Goal: Task Accomplishment & Management: Manage account settings

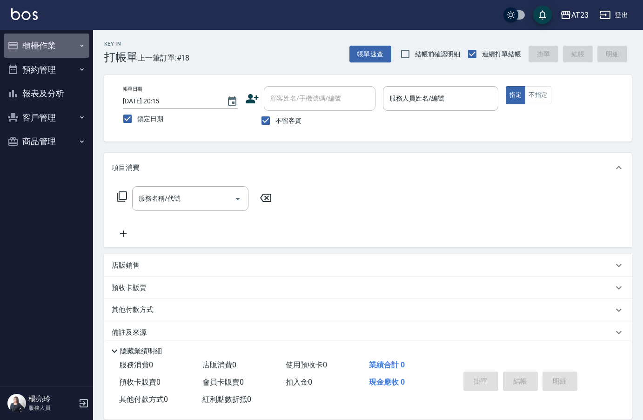
click at [45, 35] on button "櫃檯作業" at bounding box center [47, 46] width 86 height 24
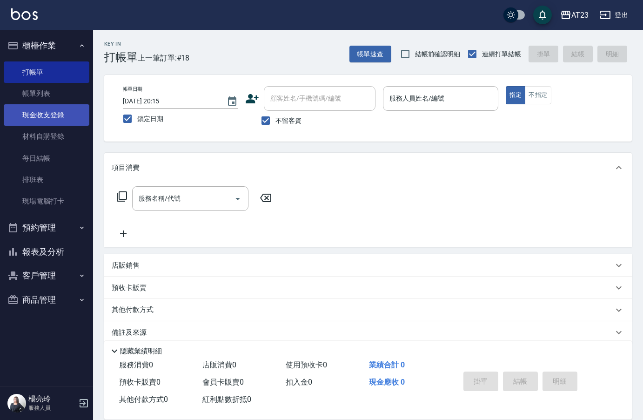
click at [58, 115] on link "現金收支登錄" at bounding box center [47, 114] width 86 height 21
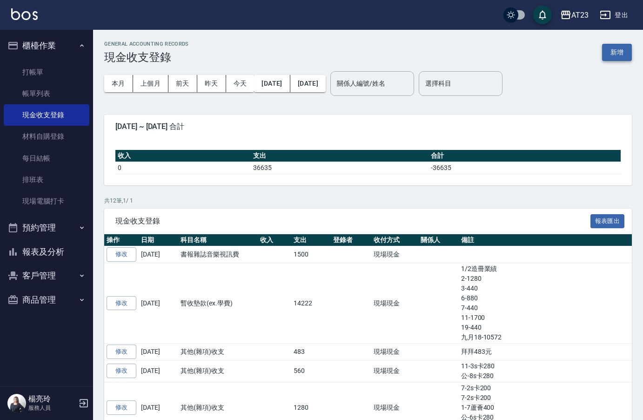
click at [612, 53] on button "新增" at bounding box center [617, 52] width 30 height 17
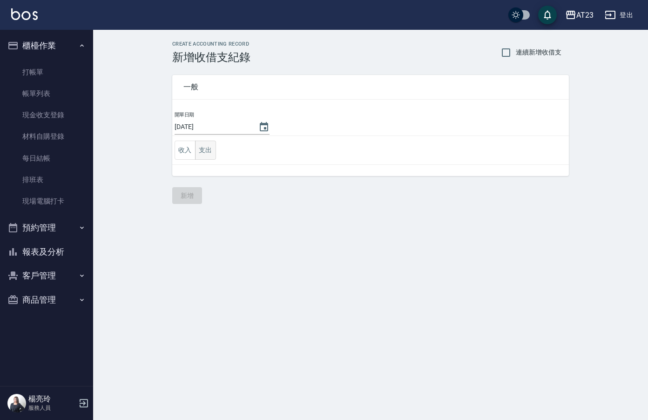
click at [201, 149] on button "支出" at bounding box center [205, 150] width 21 height 19
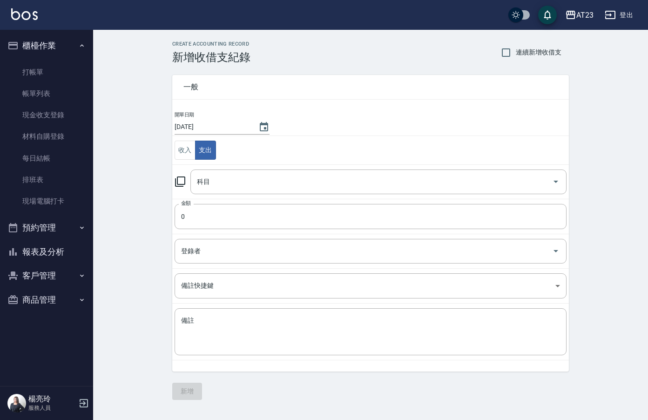
click at [182, 178] on icon at bounding box center [179, 181] width 11 height 11
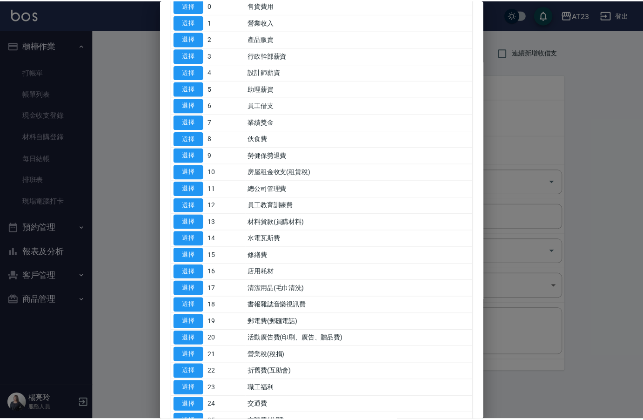
scroll to position [140, 0]
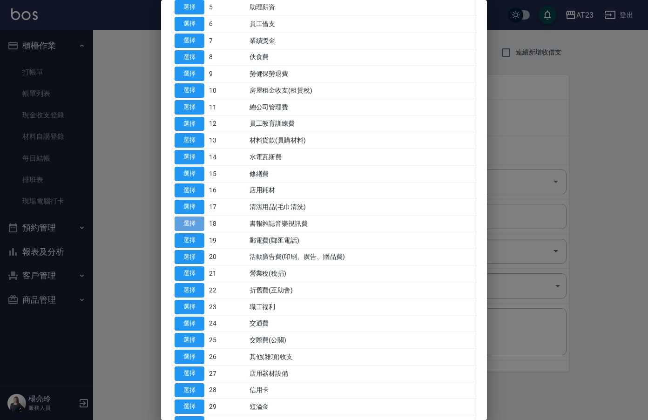
click at [190, 223] on button "選擇" at bounding box center [189, 223] width 30 height 14
type input "18 書報雜誌音樂視訊費"
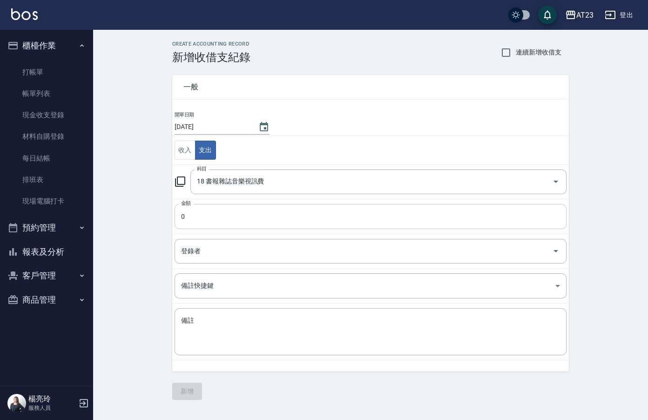
click at [204, 225] on input "0" at bounding box center [370, 216] width 392 height 25
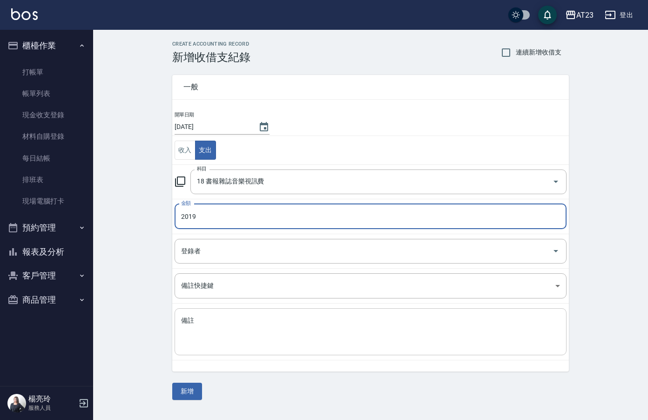
type input "2019"
click at [244, 338] on textarea "備註" at bounding box center [370, 332] width 379 height 32
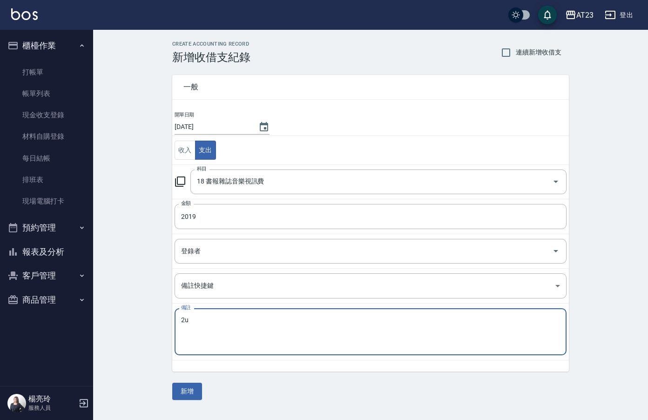
type textarea "2"
type textarea "第四台費2019"
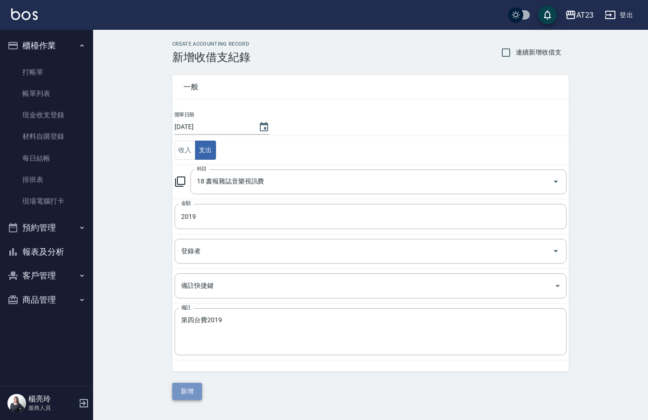
click at [186, 392] on button "新增" at bounding box center [187, 390] width 30 height 17
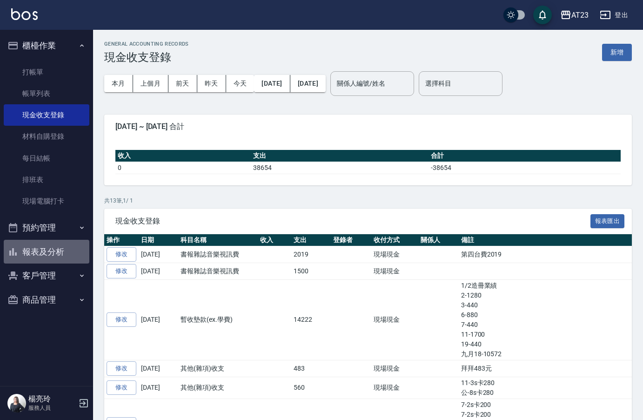
click at [58, 257] on button "報表及分析" at bounding box center [47, 252] width 86 height 24
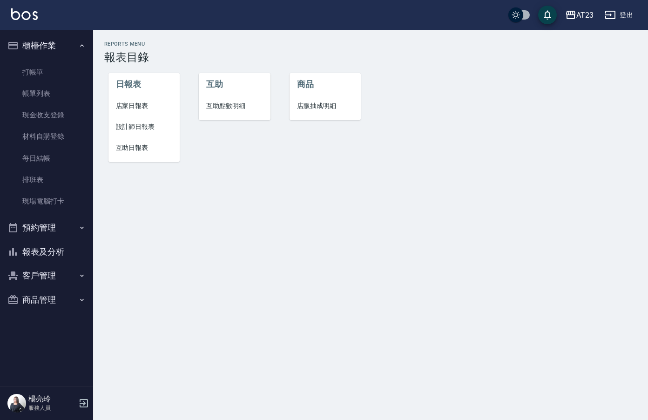
click at [132, 102] on span "店家日報表" at bounding box center [144, 106] width 57 height 10
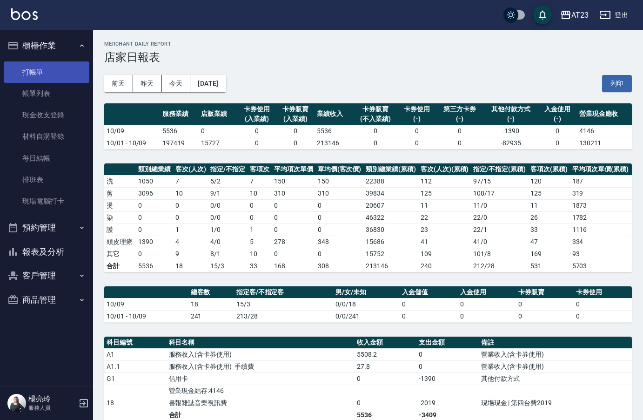
click at [37, 70] on link "打帳單" at bounding box center [47, 71] width 86 height 21
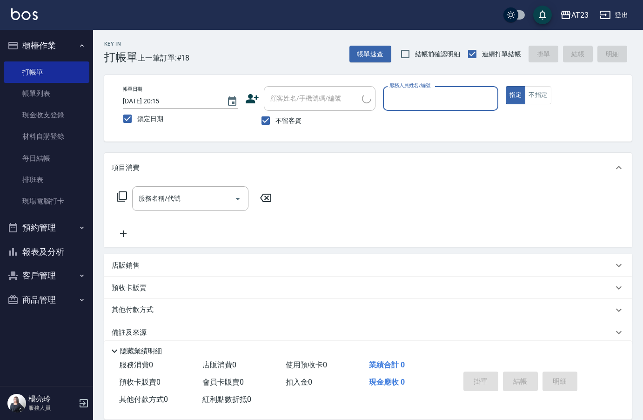
click at [464, 103] on input "服務人員姓名/編號" at bounding box center [440, 98] width 107 height 16
type input "ADA-8"
type button "true"
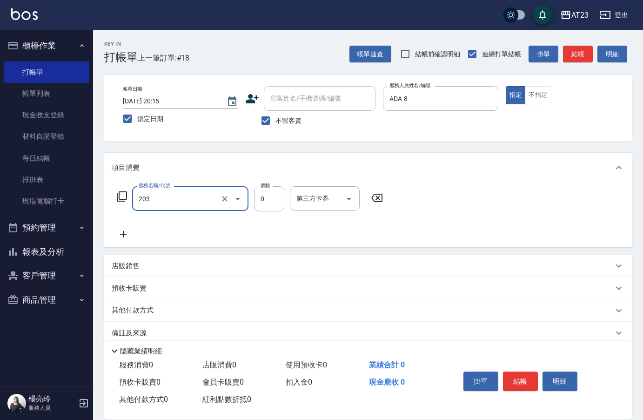
type input "使用洗髮卡(203)"
click at [529, 380] on button "結帳" at bounding box center [520, 381] width 35 height 20
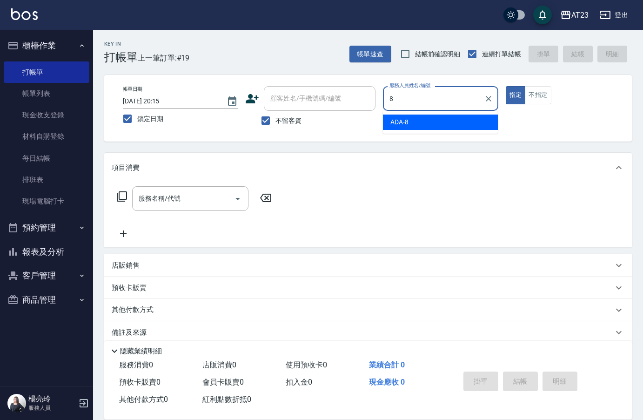
type input "ADA-8"
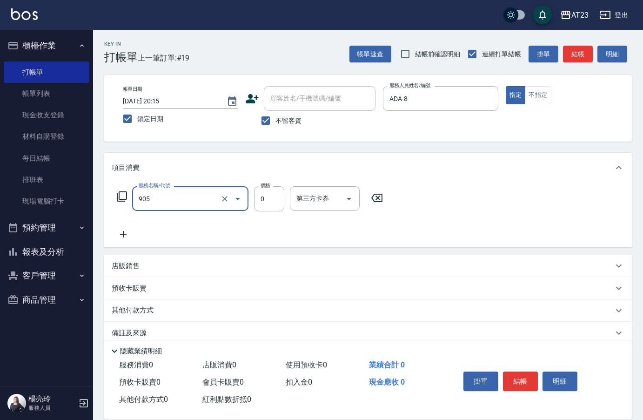
type input "頭皮卡使用(905)"
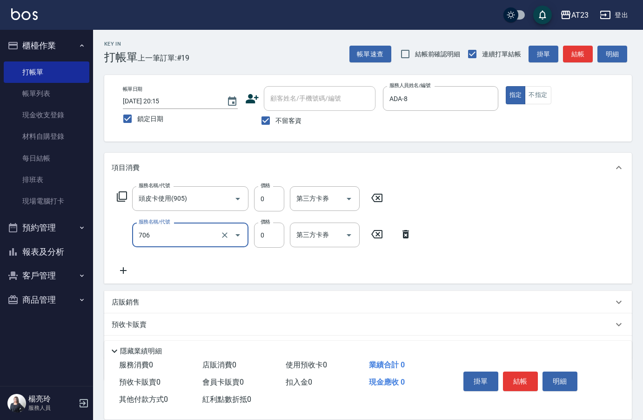
type input "互助60(706)"
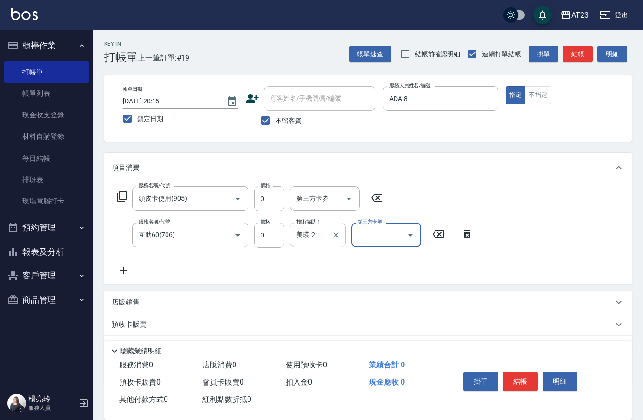
click at [312, 244] on div "美瑛-2 技術協助-1" at bounding box center [318, 234] width 56 height 25
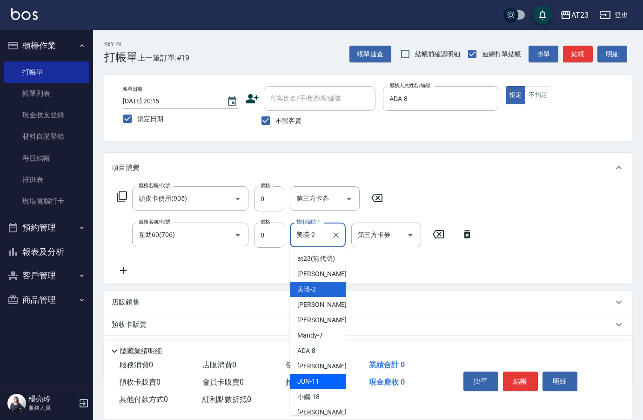
scroll to position [47, 0]
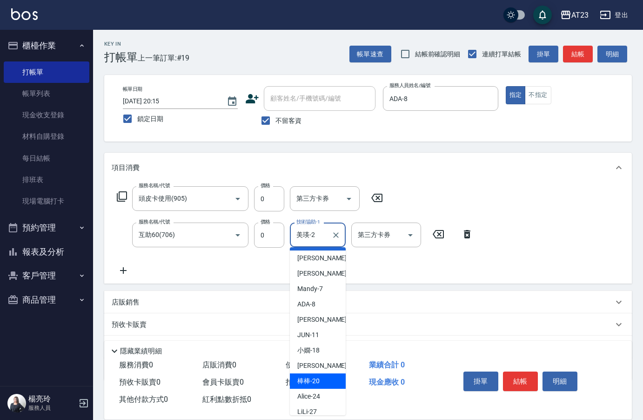
click at [322, 389] on div "棒棒 -20" at bounding box center [318, 380] width 56 height 15
type input "棒棒-20"
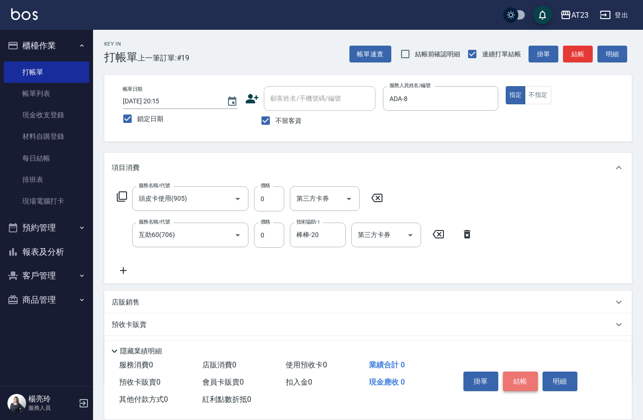
click at [513, 375] on button "結帳" at bounding box center [520, 381] width 35 height 20
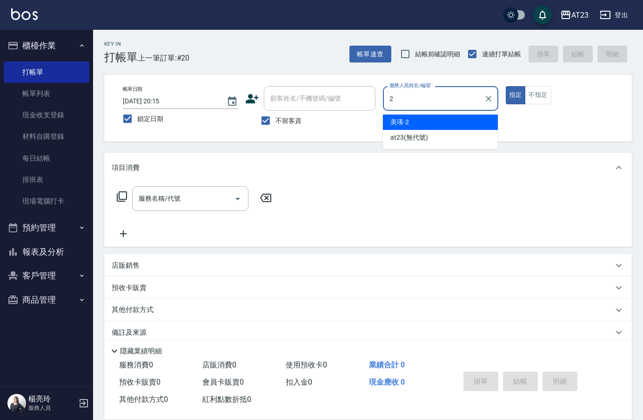
type input "美瑛-2"
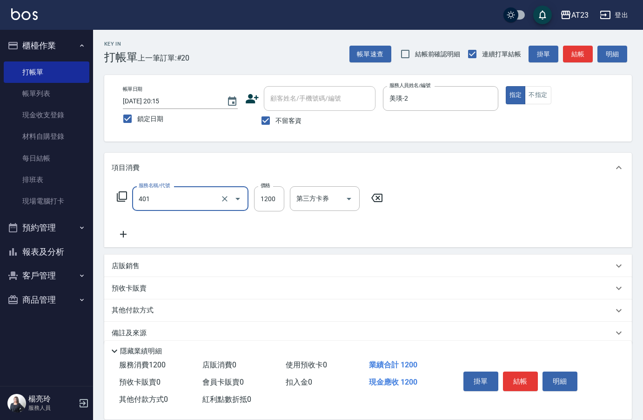
type input "燙髮(401)"
type input "2500"
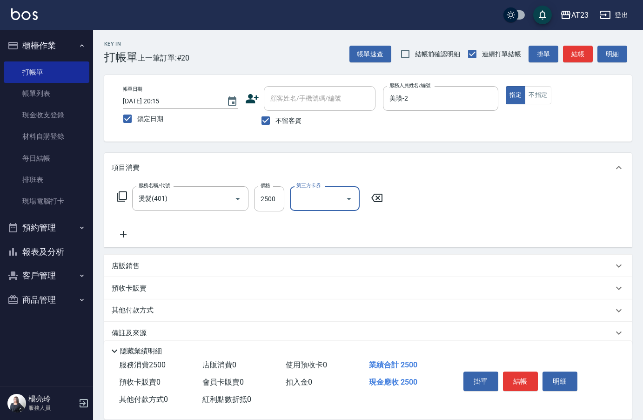
click at [119, 230] on icon at bounding box center [123, 233] width 23 height 11
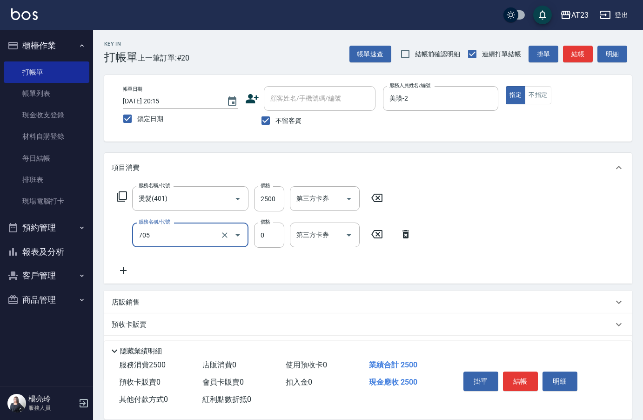
type input "互助50(705)"
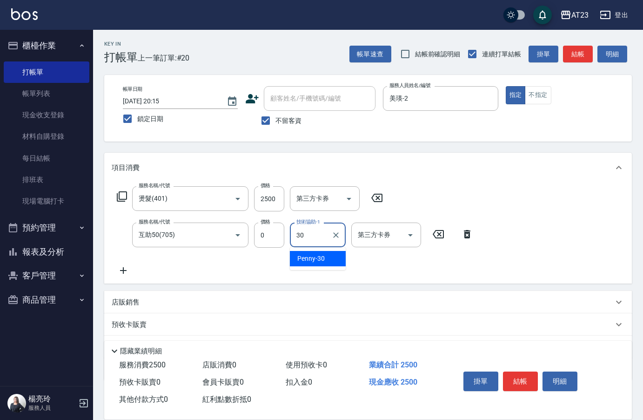
type input "Penny-30"
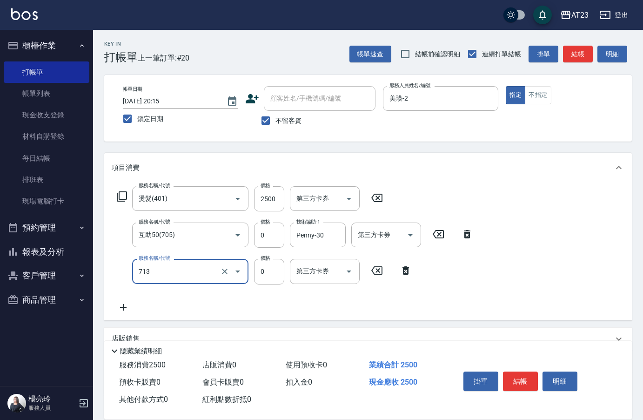
type input "互助130(713)"
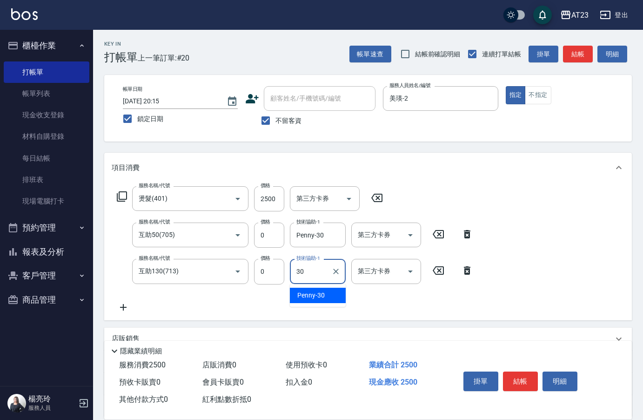
type input "Penny-30"
click at [519, 362] on div "掛單 結帳 明細" at bounding box center [535, 382] width 172 height 52
drag, startPoint x: 528, startPoint y: 377, endPoint x: 529, endPoint y: 364, distance: 12.6
click at [528, 376] on button "結帳" at bounding box center [520, 381] width 35 height 20
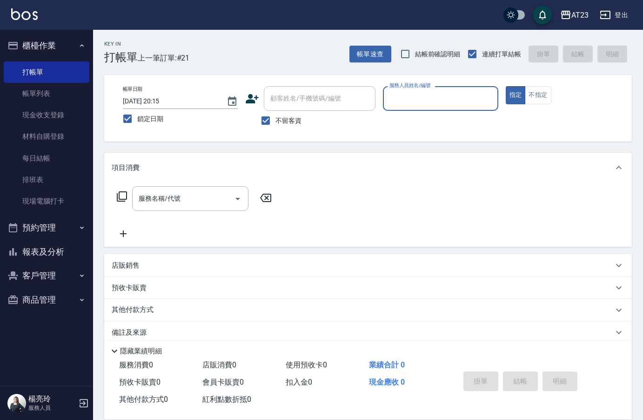
click at [52, 254] on button "報表及分析" at bounding box center [47, 252] width 86 height 24
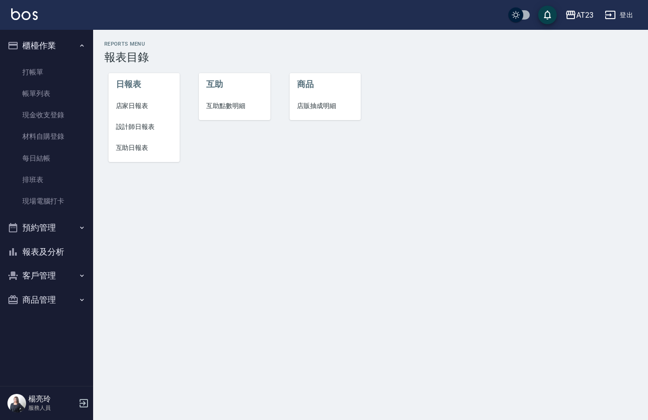
click at [134, 103] on span "店家日報表" at bounding box center [144, 106] width 57 height 10
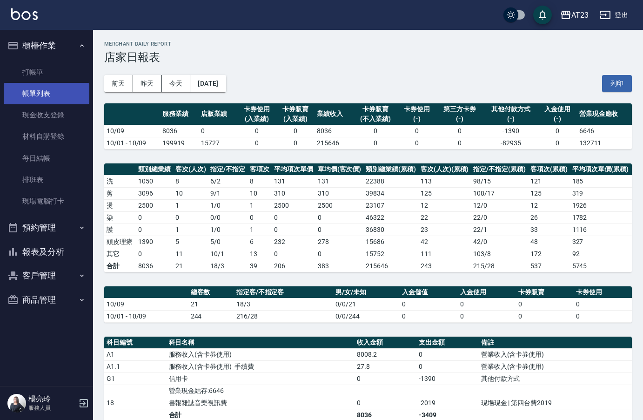
click at [27, 96] on link "帳單列表" at bounding box center [47, 93] width 86 height 21
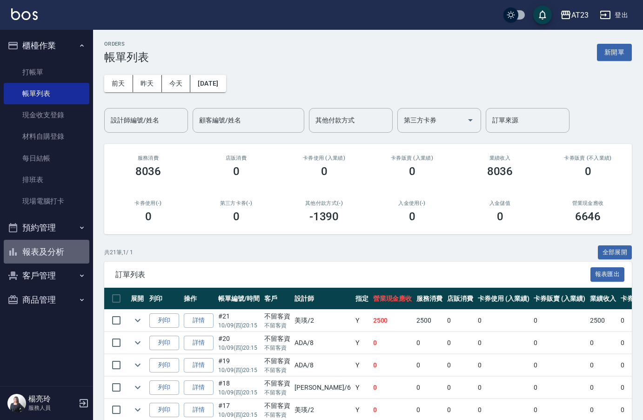
click at [62, 253] on button "報表及分析" at bounding box center [47, 252] width 86 height 24
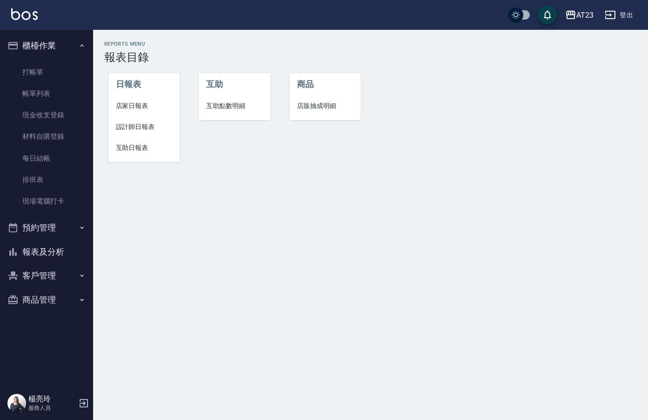
click at [52, 251] on button "報表及分析" at bounding box center [47, 252] width 86 height 24
click at [127, 105] on span "店家日報表" at bounding box center [144, 106] width 57 height 10
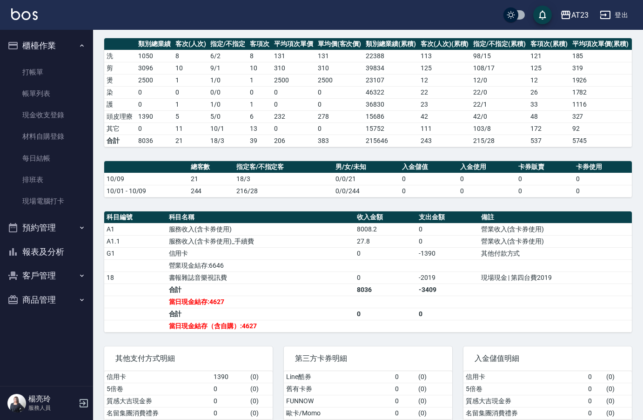
scroll to position [154, 0]
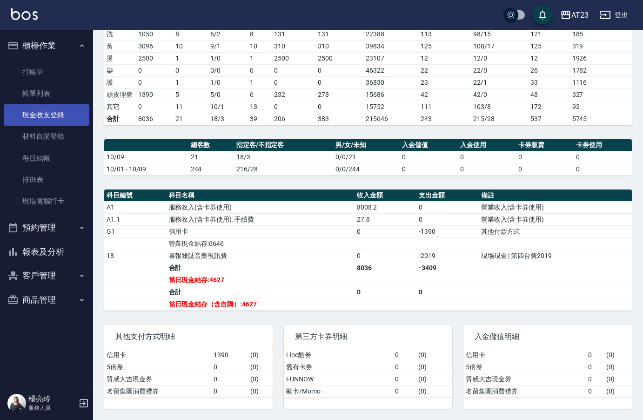
click at [67, 119] on link "現金收支登錄" at bounding box center [47, 114] width 86 height 21
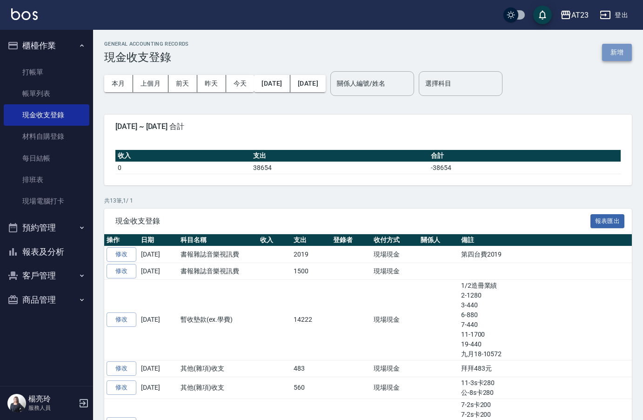
click at [620, 51] on button "新增" at bounding box center [617, 52] width 30 height 17
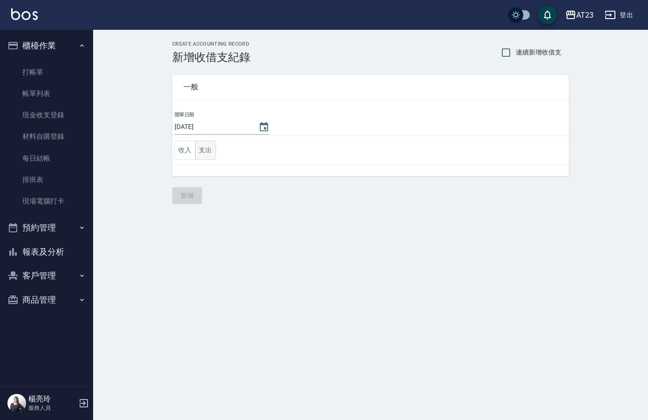
click at [198, 156] on button "支出" at bounding box center [205, 150] width 21 height 19
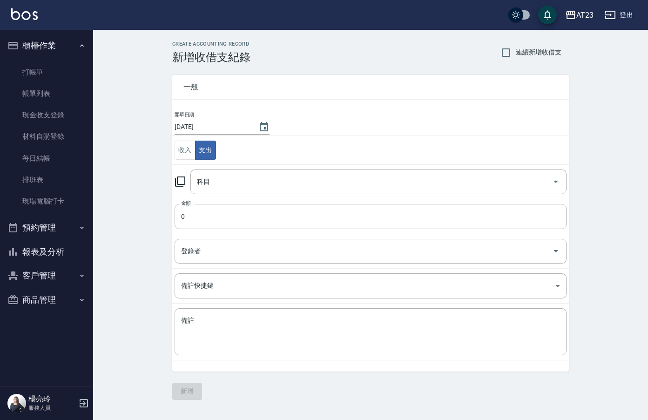
click at [178, 186] on icon at bounding box center [180, 181] width 10 height 10
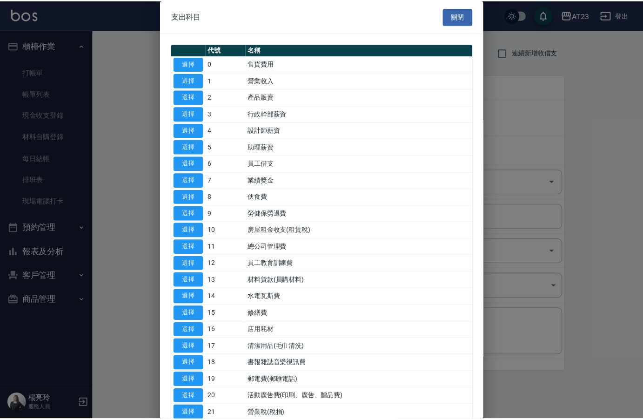
scroll to position [186, 0]
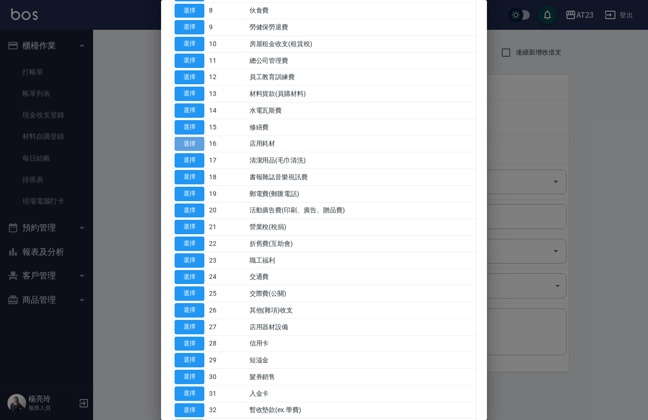
click at [196, 144] on button "選擇" at bounding box center [189, 144] width 30 height 14
type input "16 店用耗材"
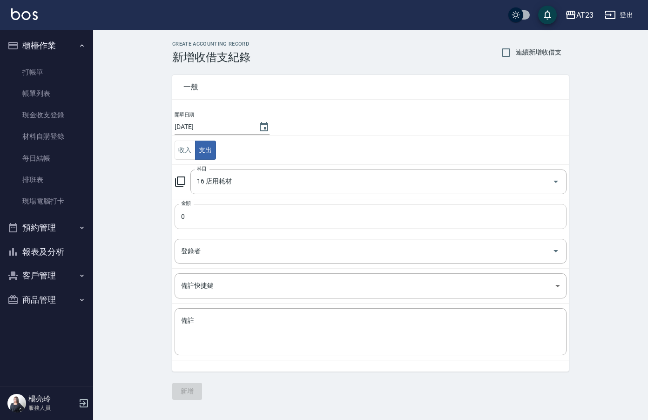
click at [219, 215] on input "0" at bounding box center [370, 216] width 392 height 25
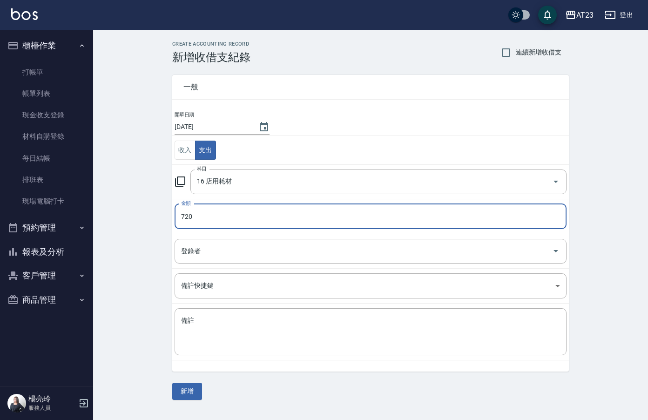
type input "720"
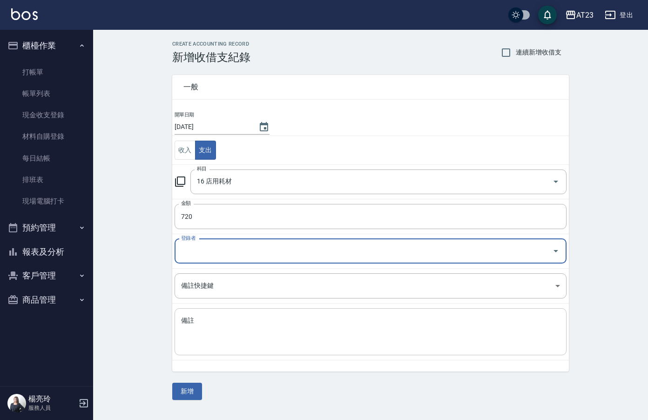
click at [215, 343] on textarea "備註" at bounding box center [370, 332] width 379 height 32
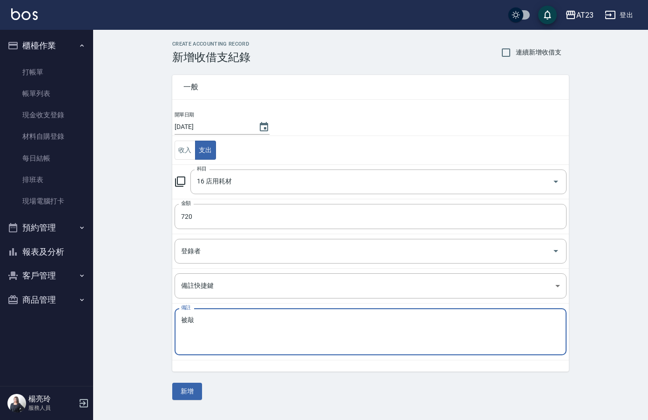
type textarea "被"
type textarea "被巧思小抽2箱"
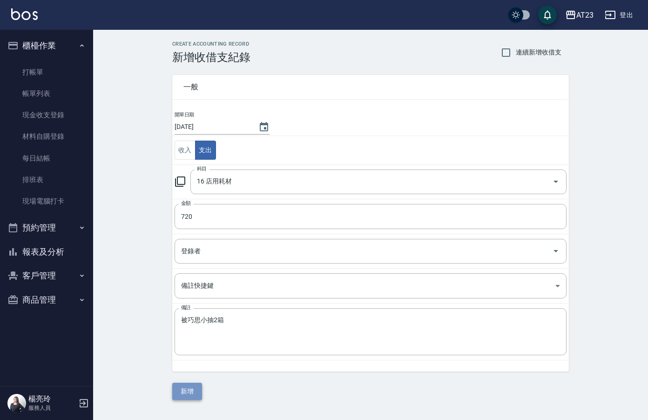
click at [196, 385] on button "新增" at bounding box center [187, 390] width 30 height 17
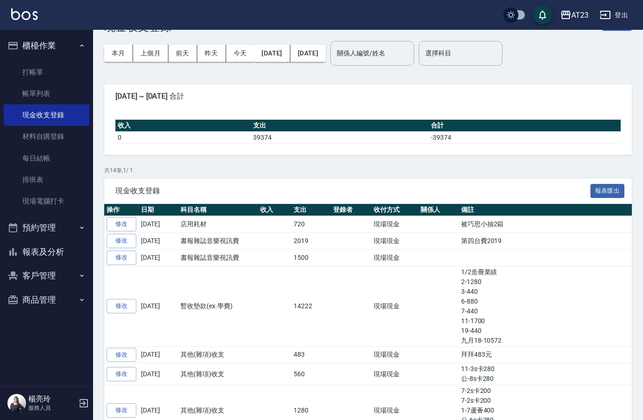
scroll to position [140, 0]
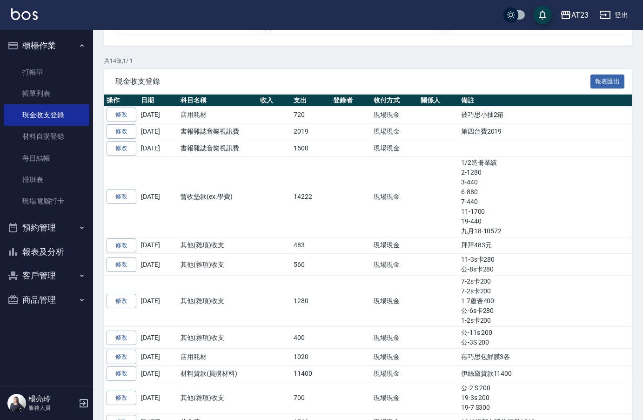
click at [63, 251] on button "報表及分析" at bounding box center [47, 252] width 86 height 24
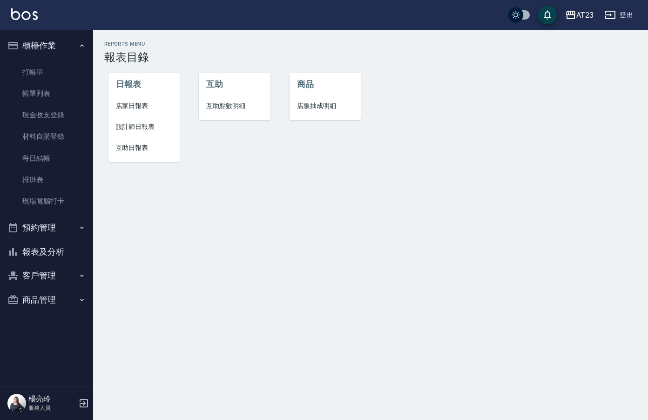
click at [161, 105] on span "店家日報表" at bounding box center [144, 106] width 57 height 10
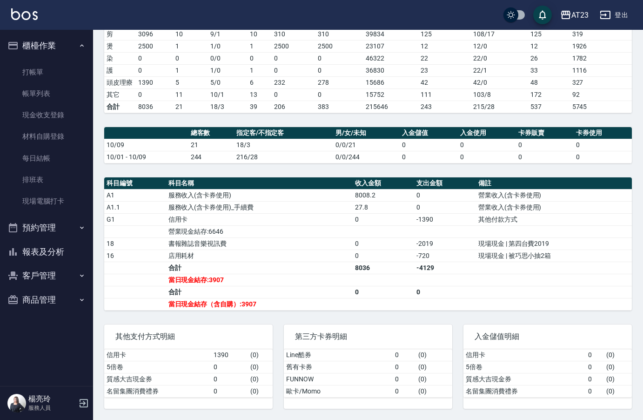
scroll to position [166, 0]
click at [430, 359] on td "( 0 )" at bounding box center [434, 355] width 36 height 12
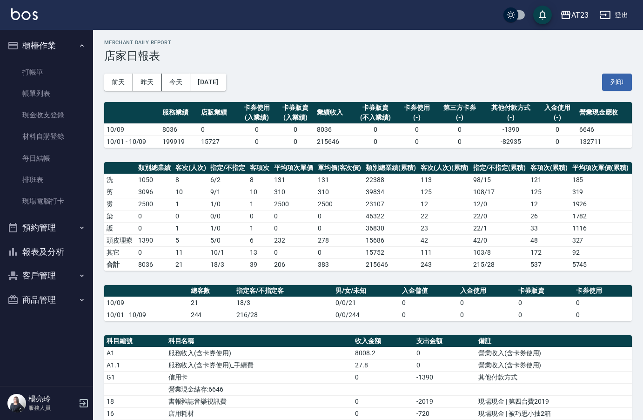
scroll to position [0, 0]
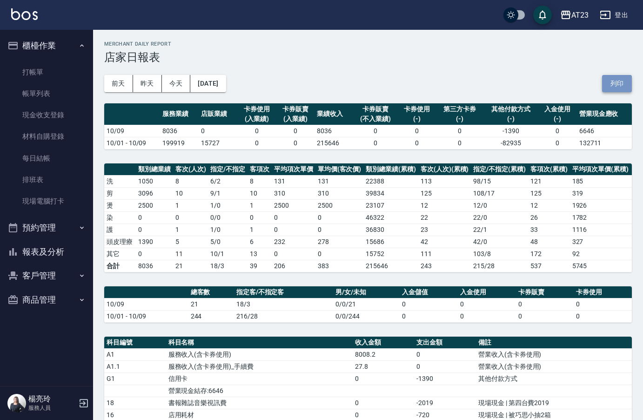
click at [619, 83] on button "列印" at bounding box center [617, 83] width 30 height 17
click at [68, 255] on button "報表及分析" at bounding box center [47, 252] width 86 height 24
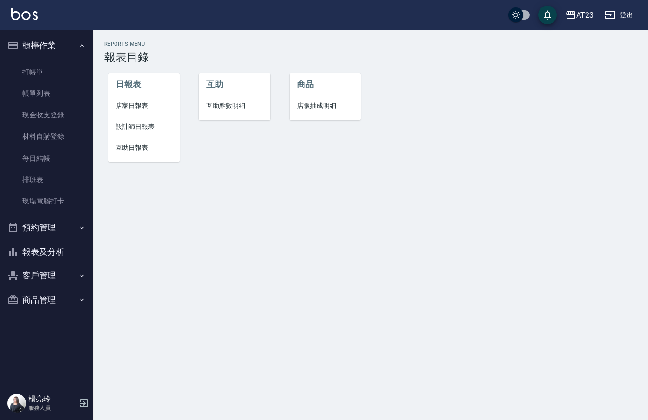
click at [146, 110] on span "店家日報表" at bounding box center [144, 106] width 57 height 10
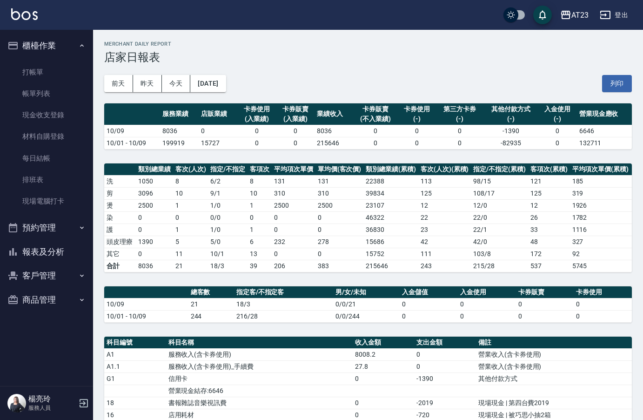
click at [76, 255] on button "報表及分析" at bounding box center [47, 252] width 86 height 24
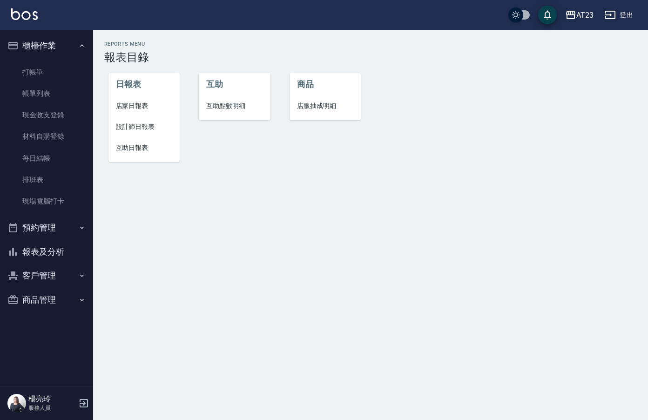
click at [134, 123] on span "設計師日報表" at bounding box center [144, 127] width 57 height 10
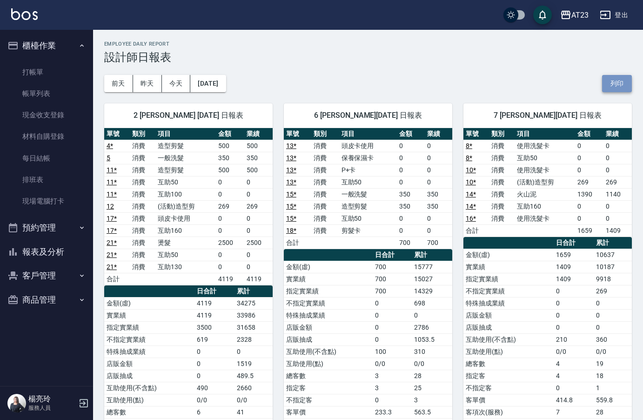
click at [624, 87] on button "列印" at bounding box center [617, 83] width 30 height 17
click at [66, 246] on button "報表及分析" at bounding box center [47, 252] width 86 height 24
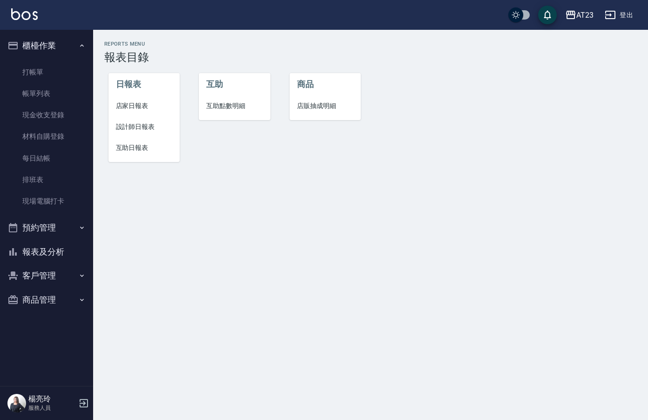
click at [137, 156] on li "互助日報表" at bounding box center [144, 147] width 72 height 21
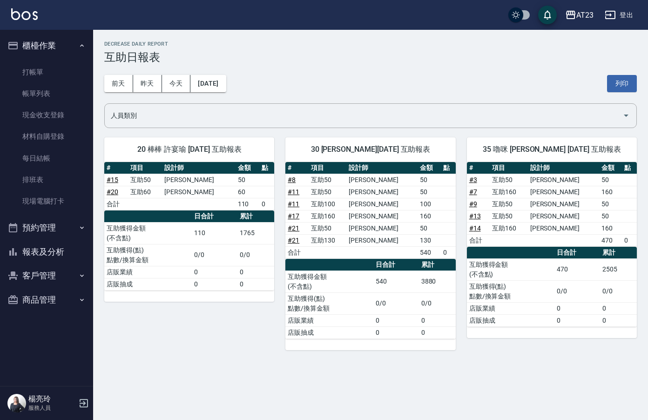
drag, startPoint x: 630, startPoint y: 82, endPoint x: 47, endPoint y: 326, distance: 631.3
click at [630, 82] on button "列印" at bounding box center [622, 83] width 30 height 17
click at [54, 188] on link "排班表" at bounding box center [47, 179] width 86 height 21
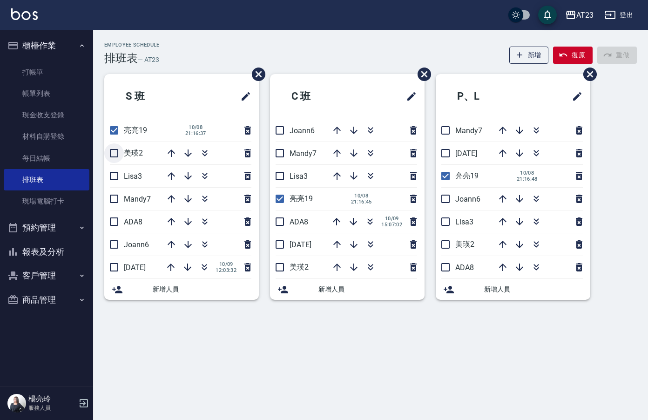
click at [115, 156] on input "checkbox" at bounding box center [114, 153] width 20 height 20
checkbox input "true"
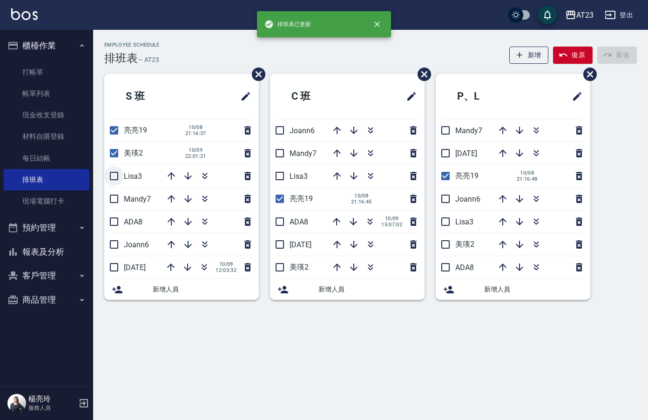
click at [115, 177] on input "checkbox" at bounding box center [114, 176] width 20 height 20
checkbox input "true"
click at [110, 194] on input "checkbox" at bounding box center [114, 199] width 20 height 20
checkbox input "true"
click at [111, 219] on input "checkbox" at bounding box center [114, 222] width 20 height 20
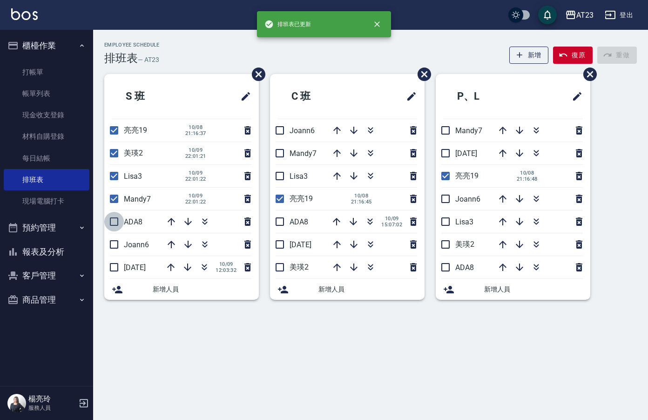
checkbox input "true"
drag, startPoint x: 116, startPoint y: 246, endPoint x: 108, endPoint y: 270, distance: 25.3
click at [114, 247] on input "checkbox" at bounding box center [114, 245] width 20 height 20
checkbox input "true"
click at [111, 267] on input "checkbox" at bounding box center [114, 267] width 20 height 20
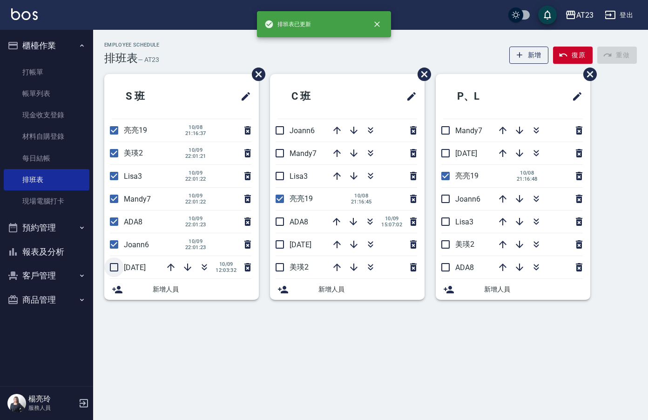
checkbox input "true"
click at [278, 264] on input "checkbox" at bounding box center [280, 267] width 20 height 20
checkbox input "true"
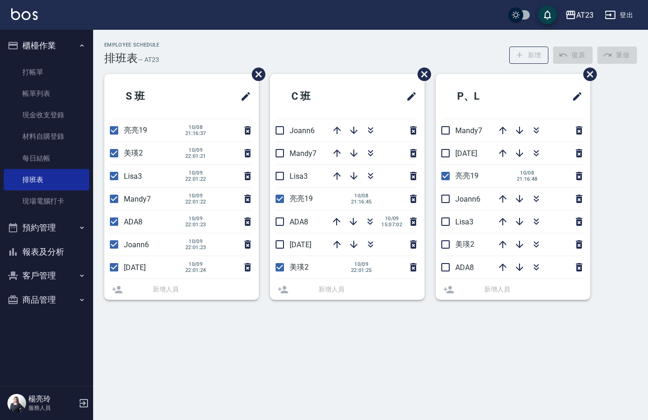
click at [281, 245] on input "checkbox" at bounding box center [280, 245] width 20 height 20
checkbox input "true"
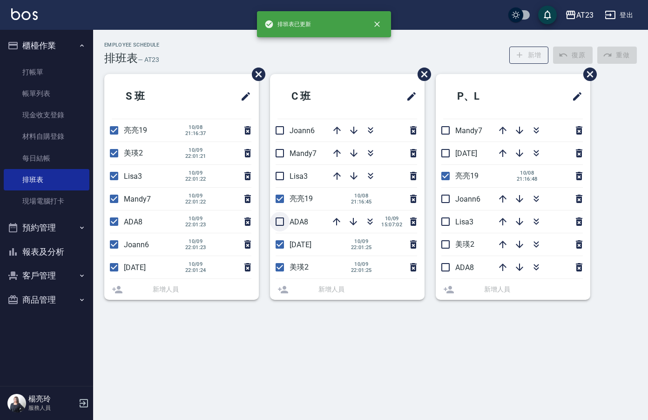
click at [282, 218] on input "checkbox" at bounding box center [280, 222] width 20 height 20
checkbox input "true"
click at [283, 179] on input "checkbox" at bounding box center [280, 176] width 20 height 20
checkbox input "true"
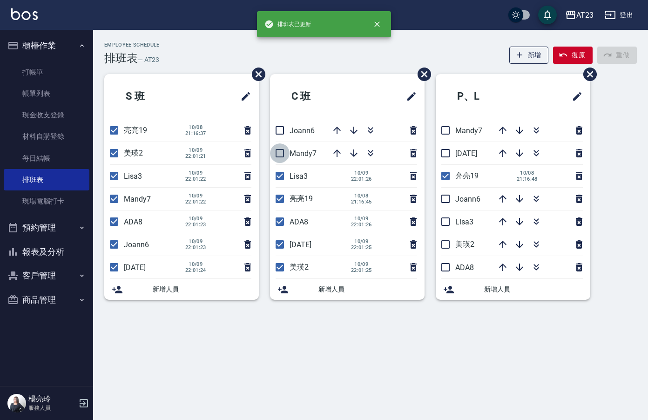
click at [283, 154] on input "checkbox" at bounding box center [280, 153] width 20 height 20
checkbox input "true"
click at [283, 133] on input "checkbox" at bounding box center [280, 131] width 20 height 20
checkbox input "true"
click at [440, 129] on input "checkbox" at bounding box center [446, 131] width 20 height 20
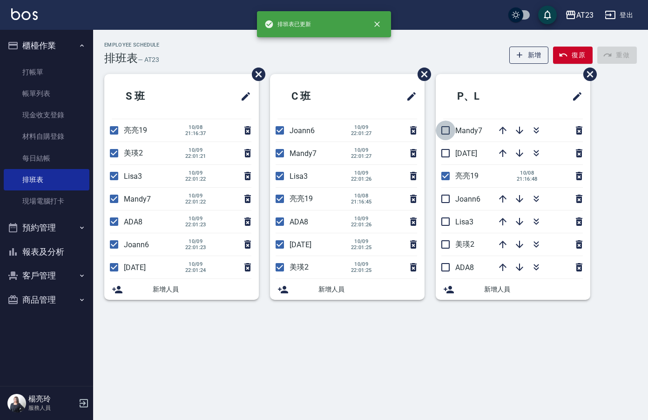
checkbox input "true"
click at [447, 157] on input "checkbox" at bounding box center [446, 153] width 20 height 20
checkbox input "true"
click at [442, 199] on input "checkbox" at bounding box center [446, 199] width 20 height 20
checkbox input "true"
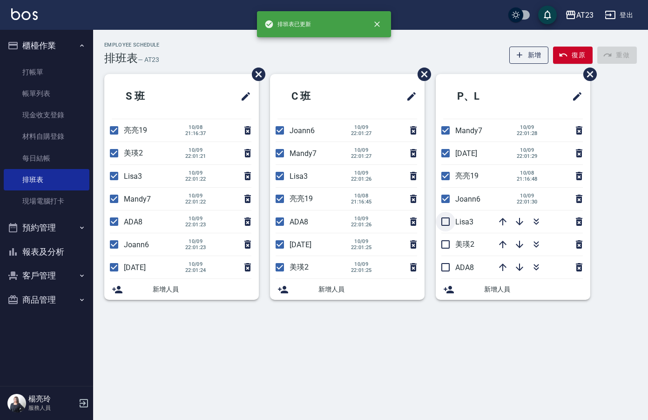
click at [445, 221] on input "checkbox" at bounding box center [446, 222] width 20 height 20
checkbox input "true"
click at [444, 242] on input "checkbox" at bounding box center [446, 245] width 20 height 20
checkbox input "true"
click at [446, 270] on input "checkbox" at bounding box center [446, 267] width 20 height 20
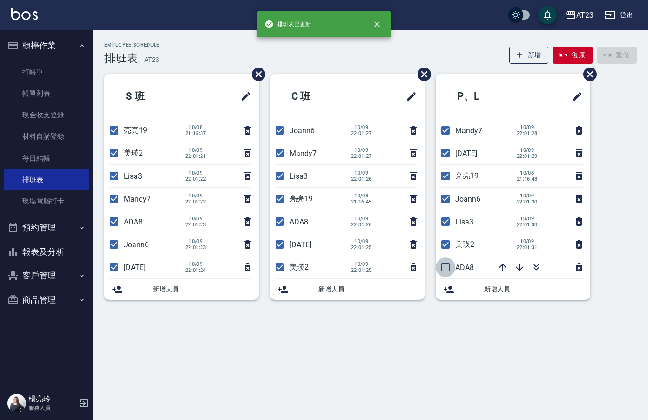
checkbox input "true"
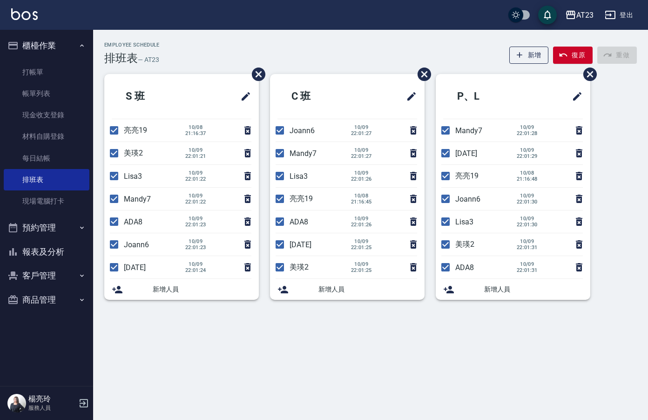
click at [50, 252] on button "報表及分析" at bounding box center [47, 252] width 86 height 24
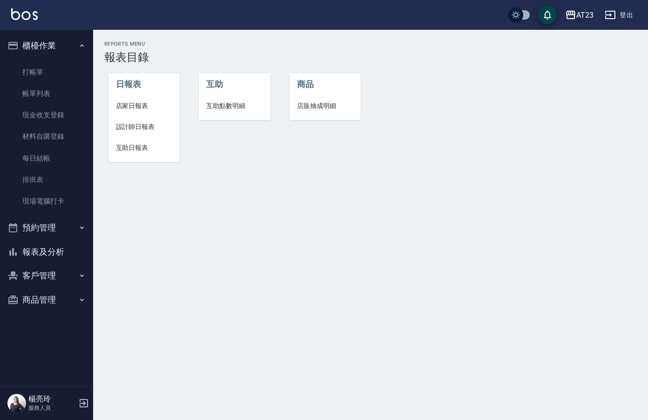
click at [130, 108] on span "店家日報表" at bounding box center [144, 106] width 57 height 10
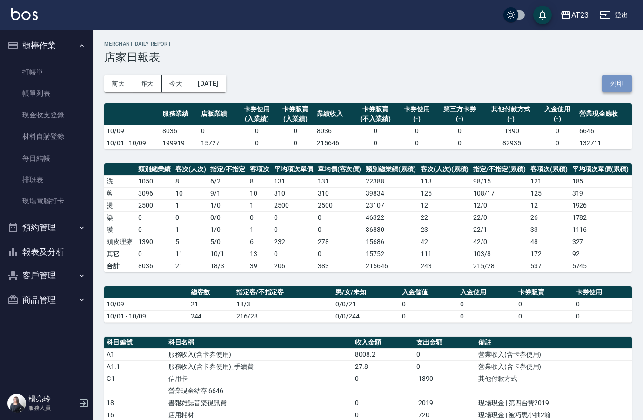
click at [617, 76] on button "列印" at bounding box center [617, 83] width 30 height 17
